Goal: Communication & Community: Answer question/provide support

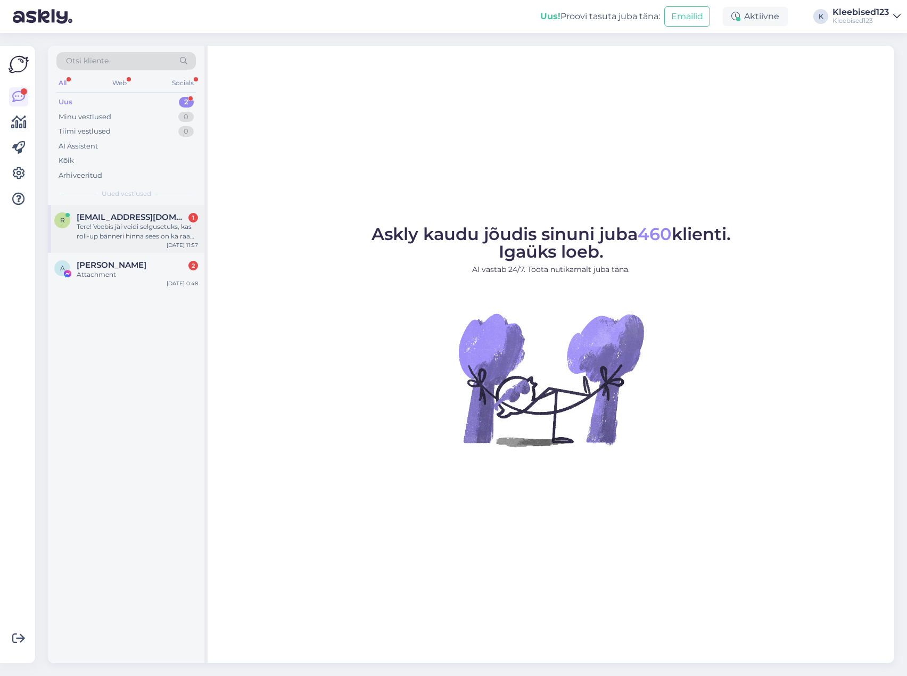
click at [114, 210] on div "r [EMAIL_ADDRESS][DOMAIN_NAME] 1 Tere! Veebis jäi veidi selgusetuks, kas roll-u…" at bounding box center [126, 229] width 157 height 48
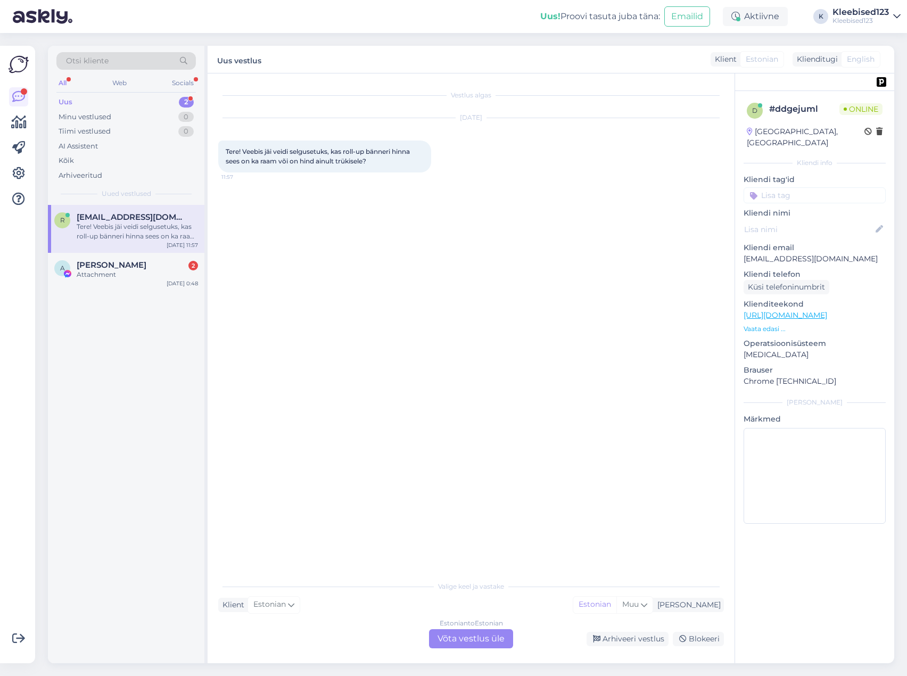
click at [473, 637] on div "Estonian to Estonian Võta vestlus üle" at bounding box center [471, 638] width 84 height 19
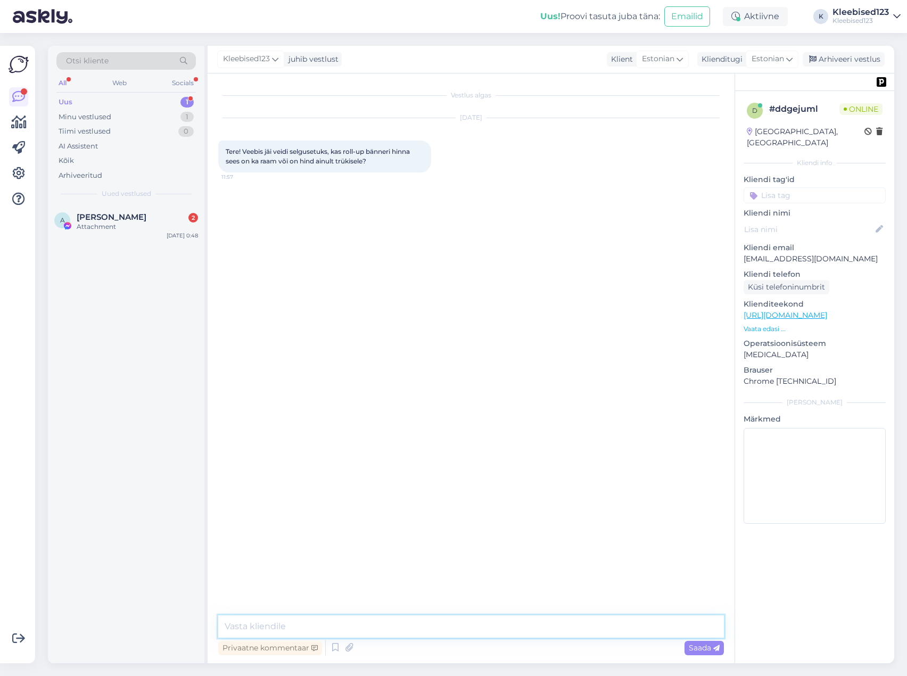
click at [377, 620] on textarea at bounding box center [471, 627] width 506 height 22
type textarea "Tere! Toode on komplektne, koos [PERSON_NAME] kandekotiga"
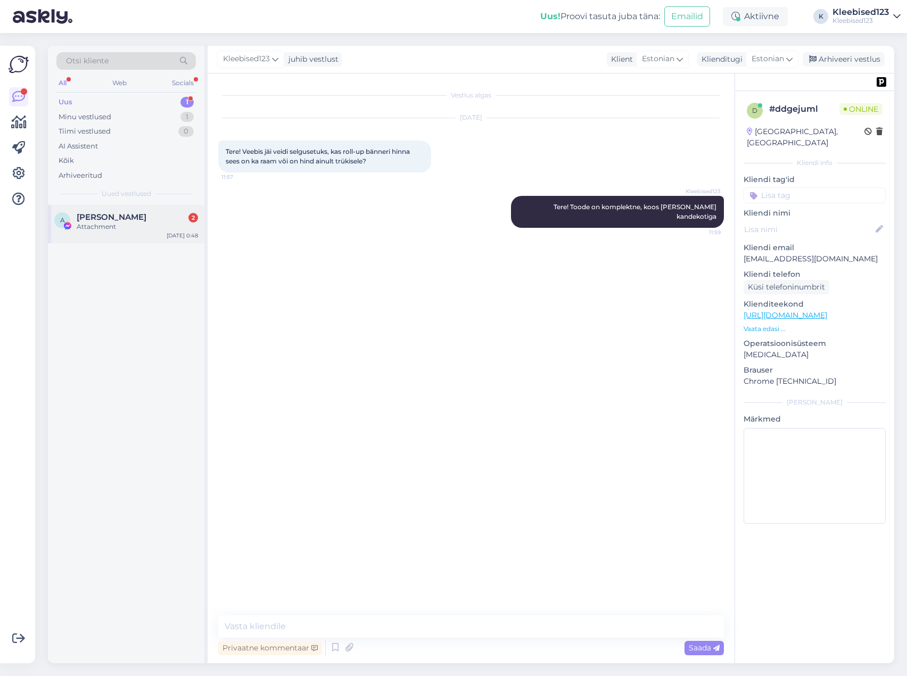
click at [124, 223] on div "Attachment" at bounding box center [137, 227] width 121 height 10
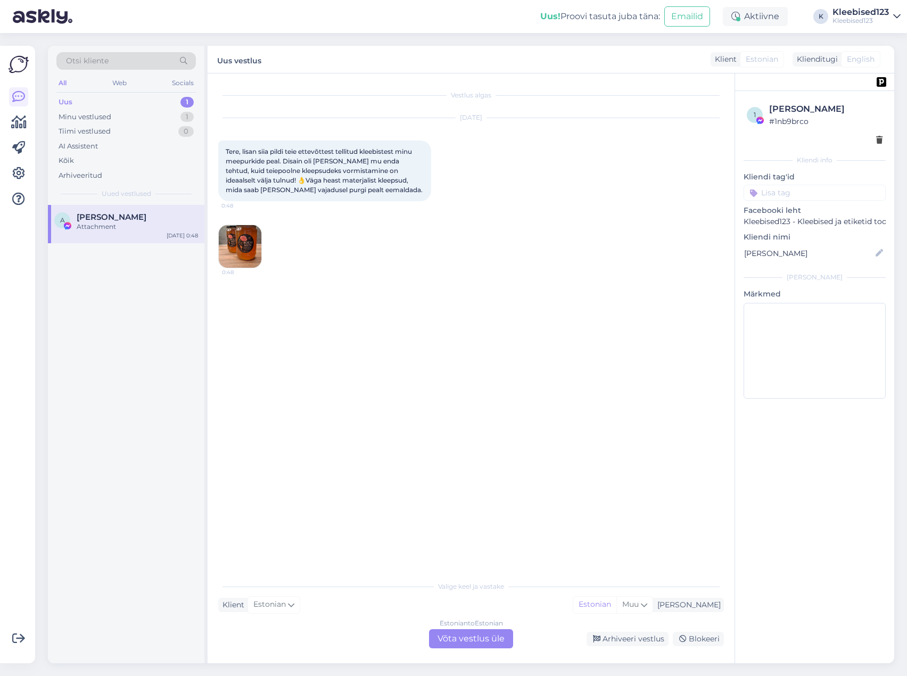
click at [244, 238] on img at bounding box center [240, 246] width 43 height 43
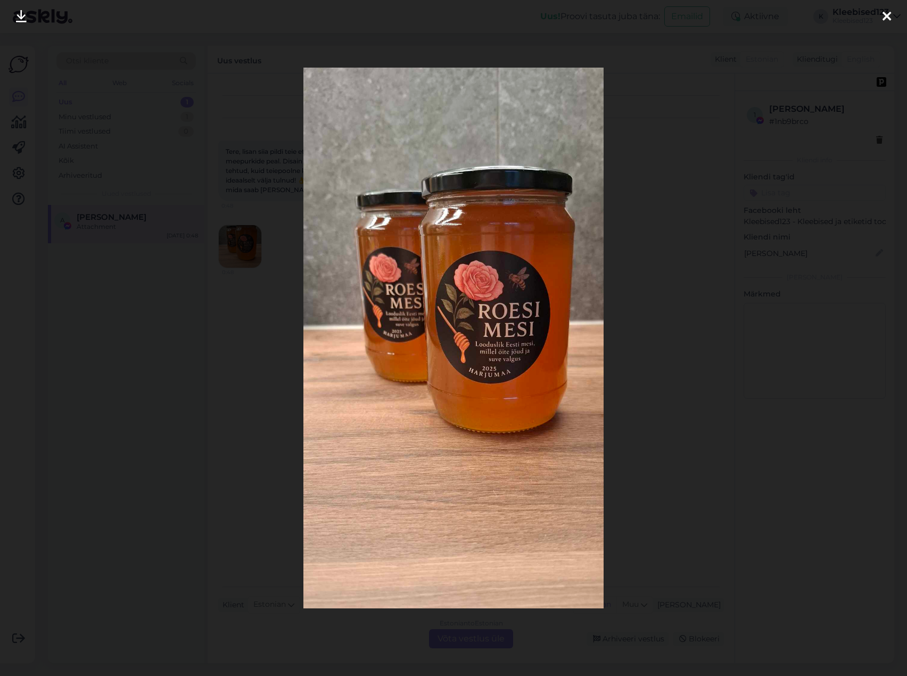
drag, startPoint x: 520, startPoint y: 151, endPoint x: 21, endPoint y: 13, distance: 517.1
click at [21, 13] on icon at bounding box center [21, 17] width 11 height 14
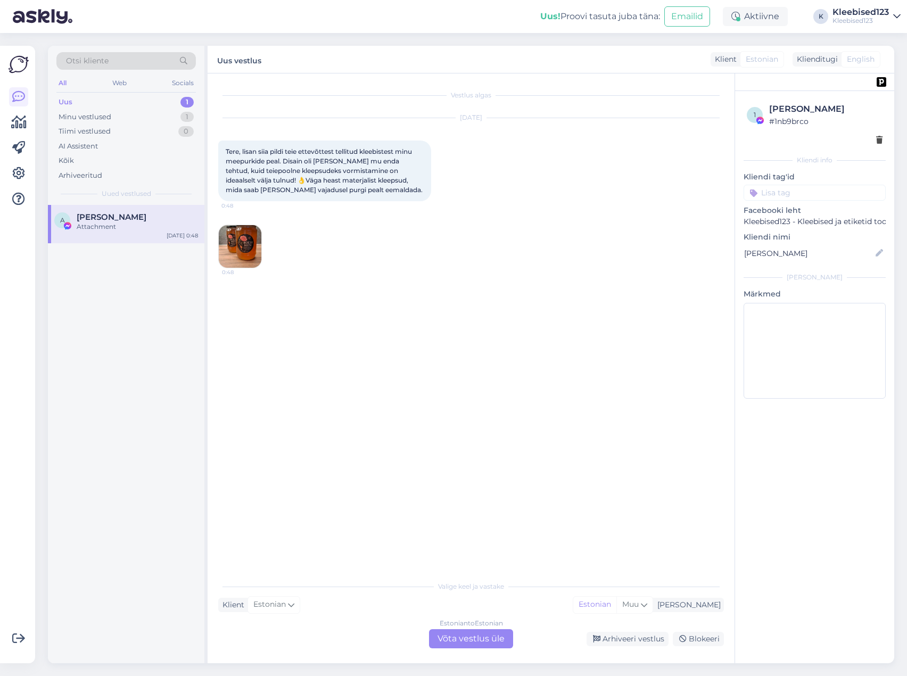
click at [253, 239] on img at bounding box center [240, 246] width 43 height 43
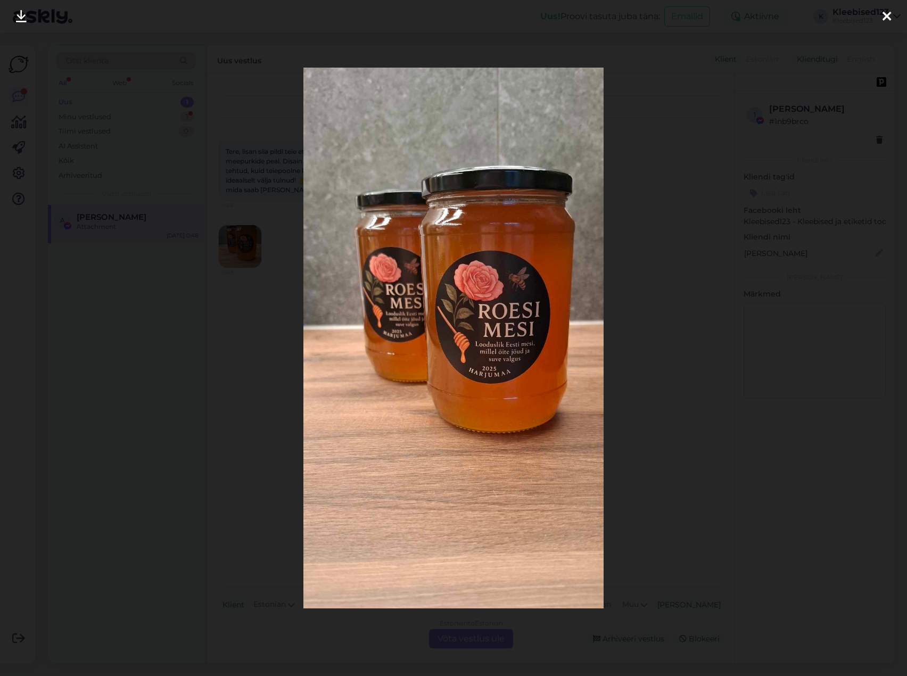
click at [890, 13] on icon at bounding box center [887, 17] width 9 height 14
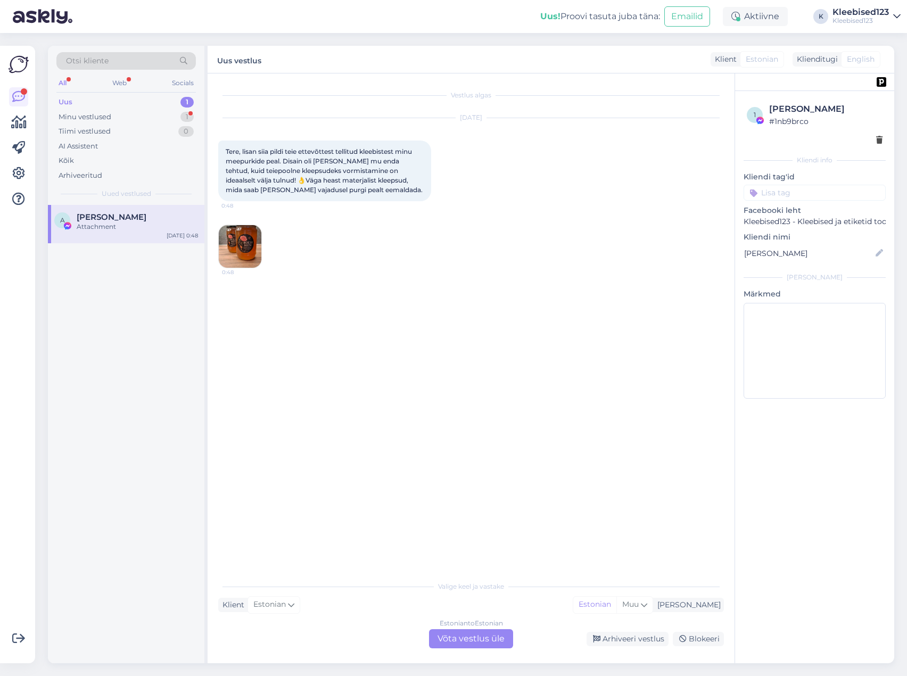
click at [480, 640] on div "Estonian to Estonian Võta vestlus üle" at bounding box center [471, 638] width 84 height 19
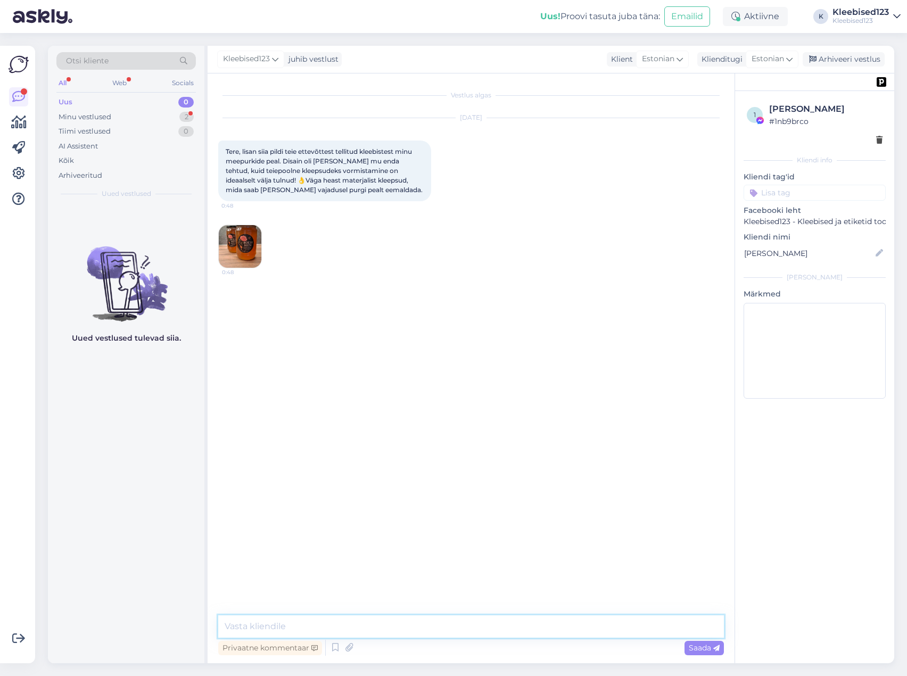
click at [278, 627] on textarea at bounding box center [471, 627] width 506 height 22
type textarea "Super suur aitäh 🤩 [PERSON_NAME] [PERSON_NAME] [PERSON_NAME]!"
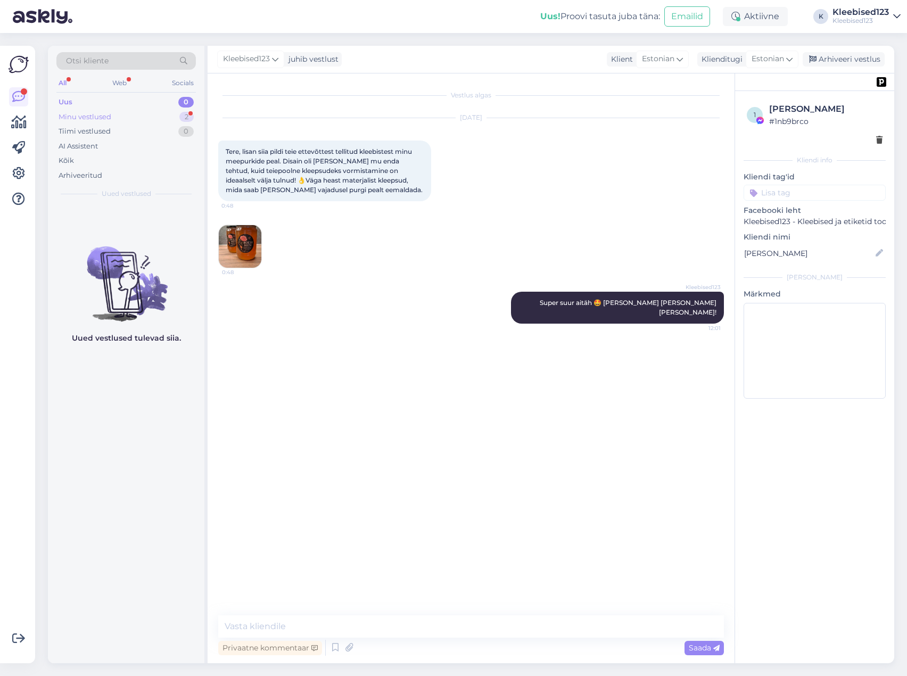
click at [107, 116] on div "Minu vestlused" at bounding box center [85, 117] width 53 height 11
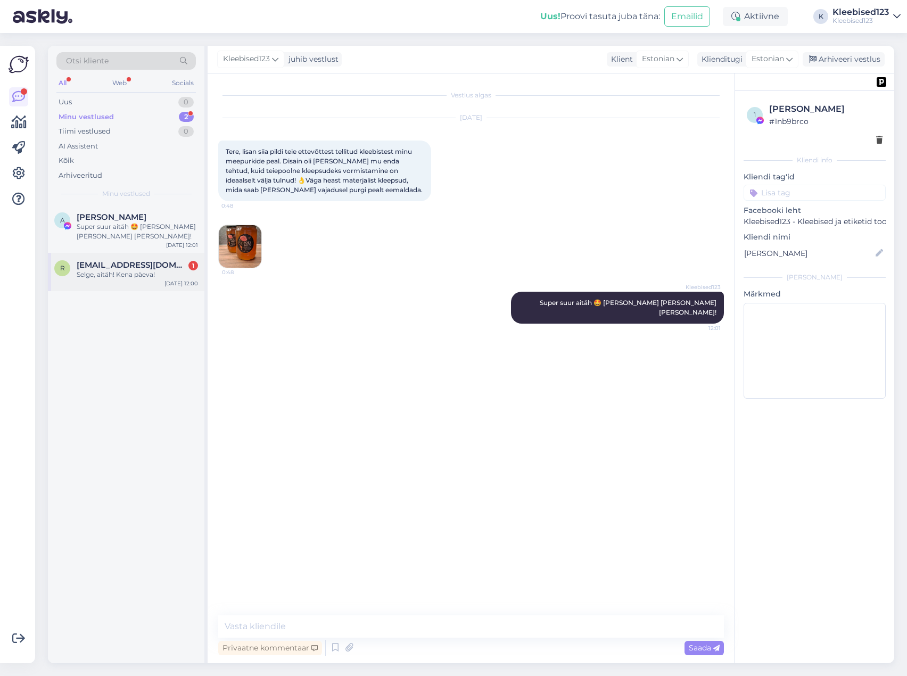
click at [111, 273] on div "Selge, aitäh! Kena päeva!" at bounding box center [137, 275] width 121 height 10
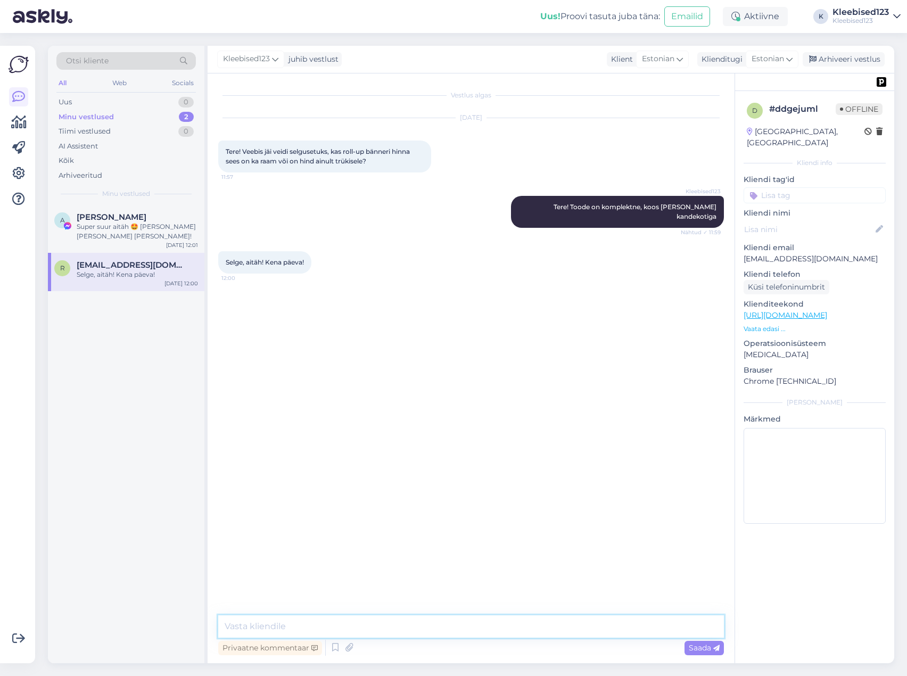
drag, startPoint x: 383, startPoint y: 632, endPoint x: 392, endPoint y: 634, distance: 9.3
click at [384, 632] on textarea at bounding box center [471, 627] width 506 height 22
type textarea "Täname ka tähelepanu juhtimast, lisame selle info ka paremini, et oleks kohe ar…"
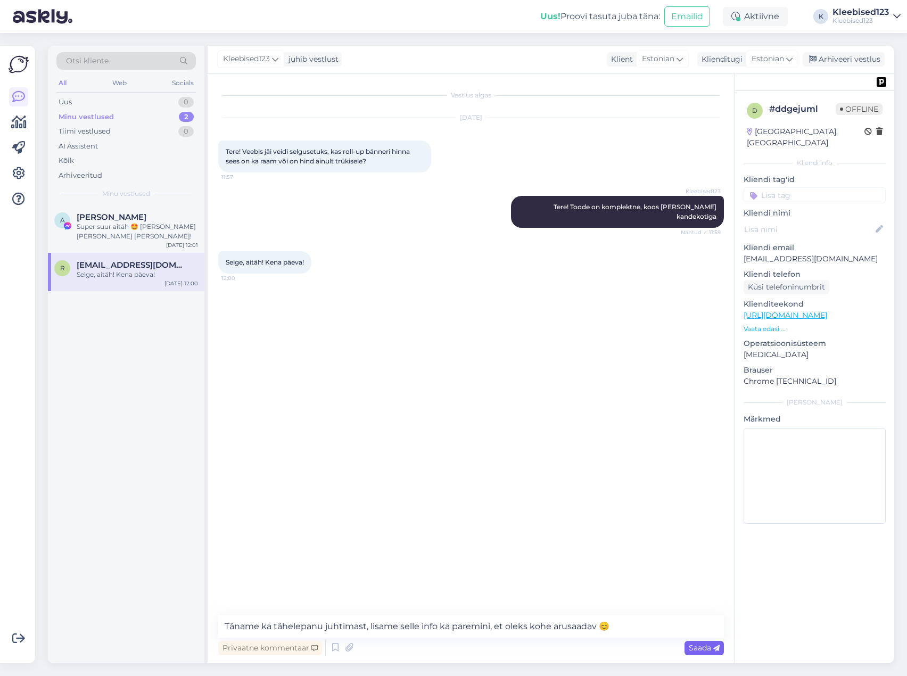
click at [706, 648] on span "Saada" at bounding box center [704, 648] width 31 height 10
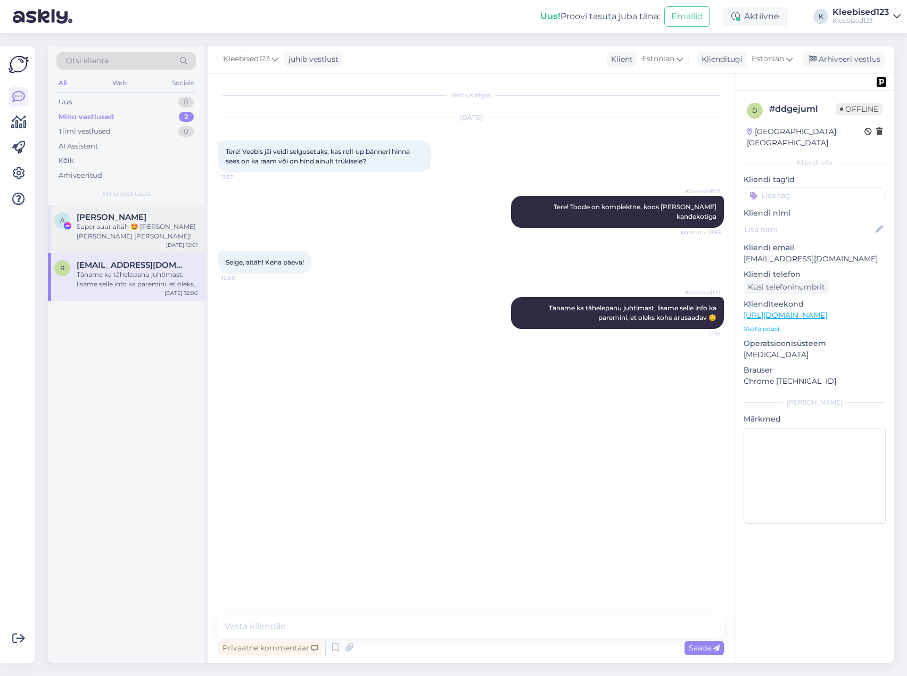
click at [143, 224] on div "Super suur aitäh 🤩 [PERSON_NAME] [PERSON_NAME] [PERSON_NAME]!" at bounding box center [137, 231] width 121 height 19
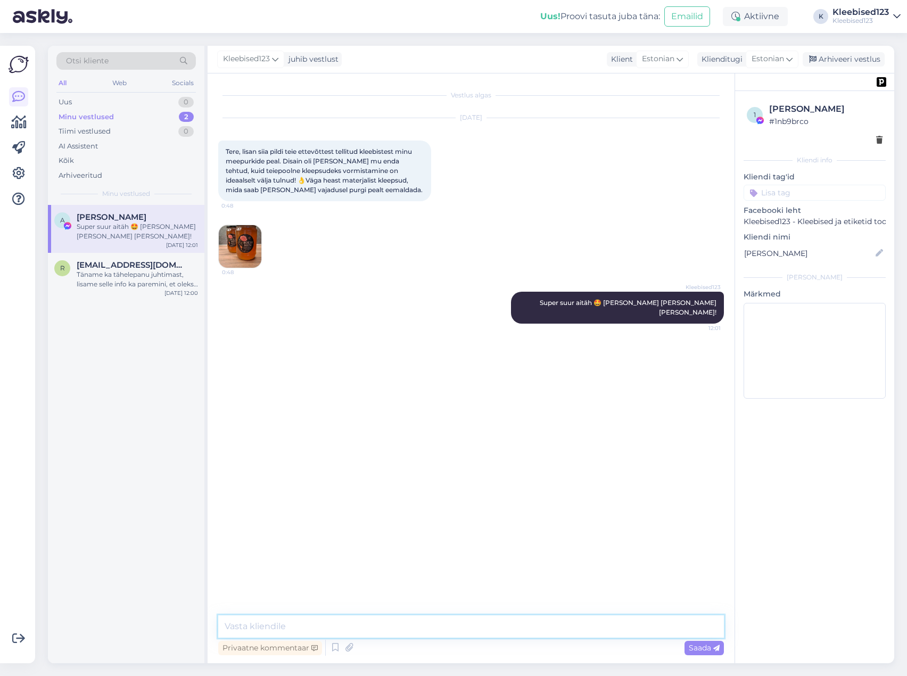
drag, startPoint x: 341, startPoint y: 629, endPoint x: 356, endPoint y: 629, distance: 14.9
click at [343, 629] on textarea at bounding box center [471, 627] width 506 height 22
type textarea "Kas võime Su teksti ja pilti [PERSON_NAME] kasutada?`"
